Goal: Find specific page/section

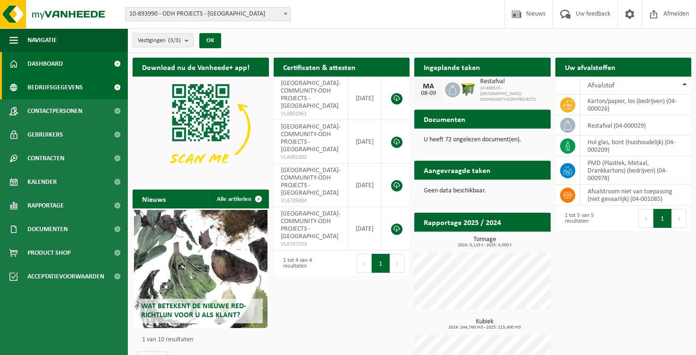
click at [73, 93] on span "Bedrijfsgegevens" at bounding box center [54, 88] width 55 height 24
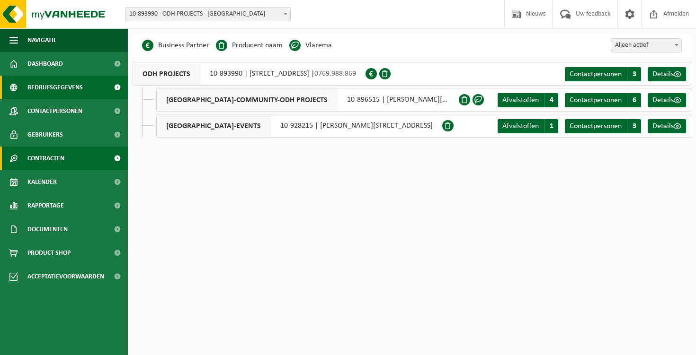
click at [70, 155] on link "Contracten" at bounding box center [64, 159] width 128 height 24
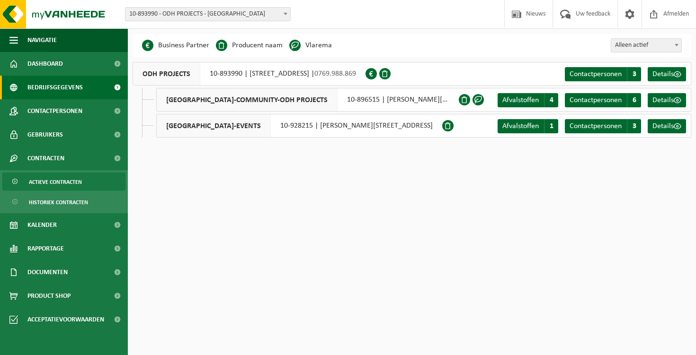
click at [73, 183] on span "Actieve contracten" at bounding box center [55, 182] width 53 height 18
